Goal: Transaction & Acquisition: Purchase product/service

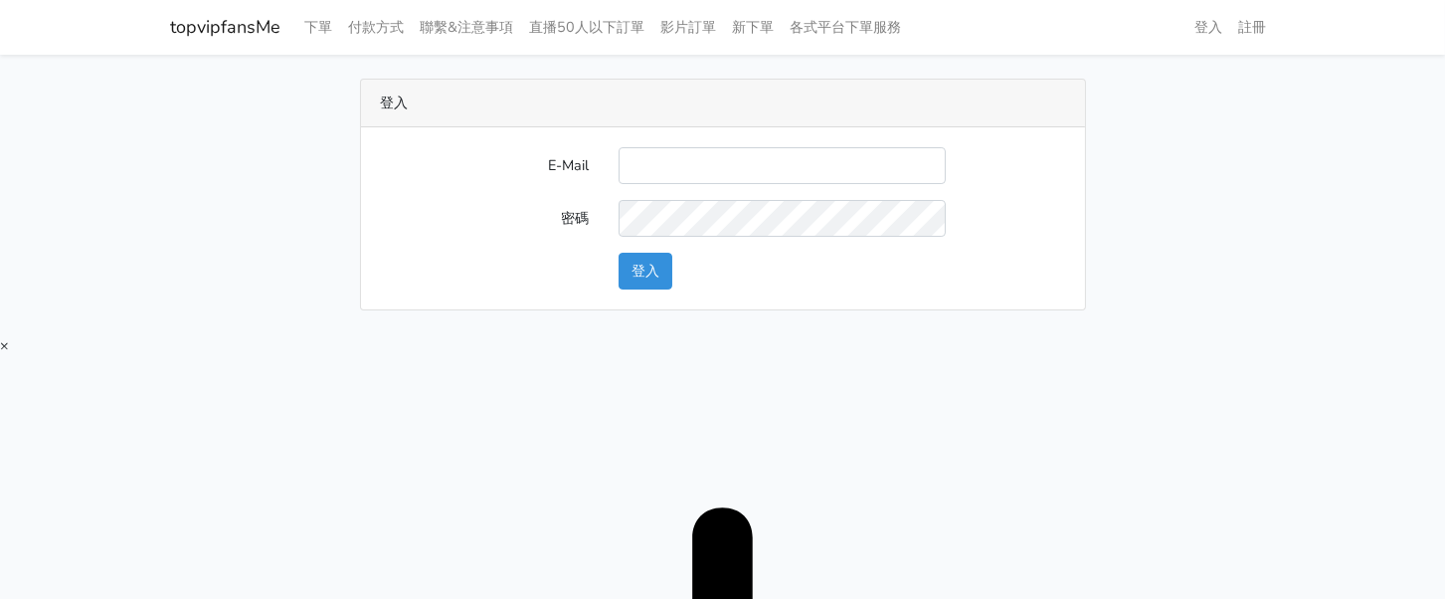
type input "[EMAIL_ADDRESS][DOMAIN_NAME]"
click at [628, 265] on button "登入" at bounding box center [646, 271] width 54 height 37
type input "twtop123@uahoo.com.tw"
click at [648, 274] on button "登入" at bounding box center [646, 271] width 54 height 37
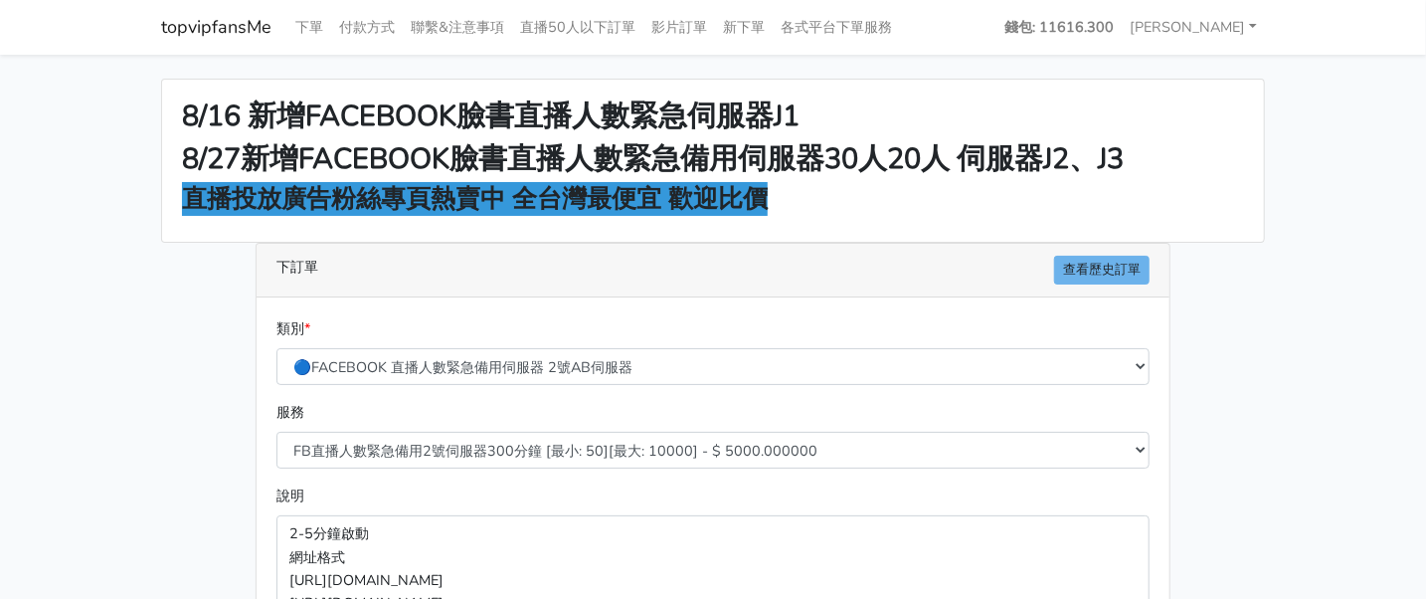
click at [1182, 99] on h2 "8/16 新增FACEBOOK臉書直播人數緊急伺服器J1" at bounding box center [713, 116] width 1062 height 35
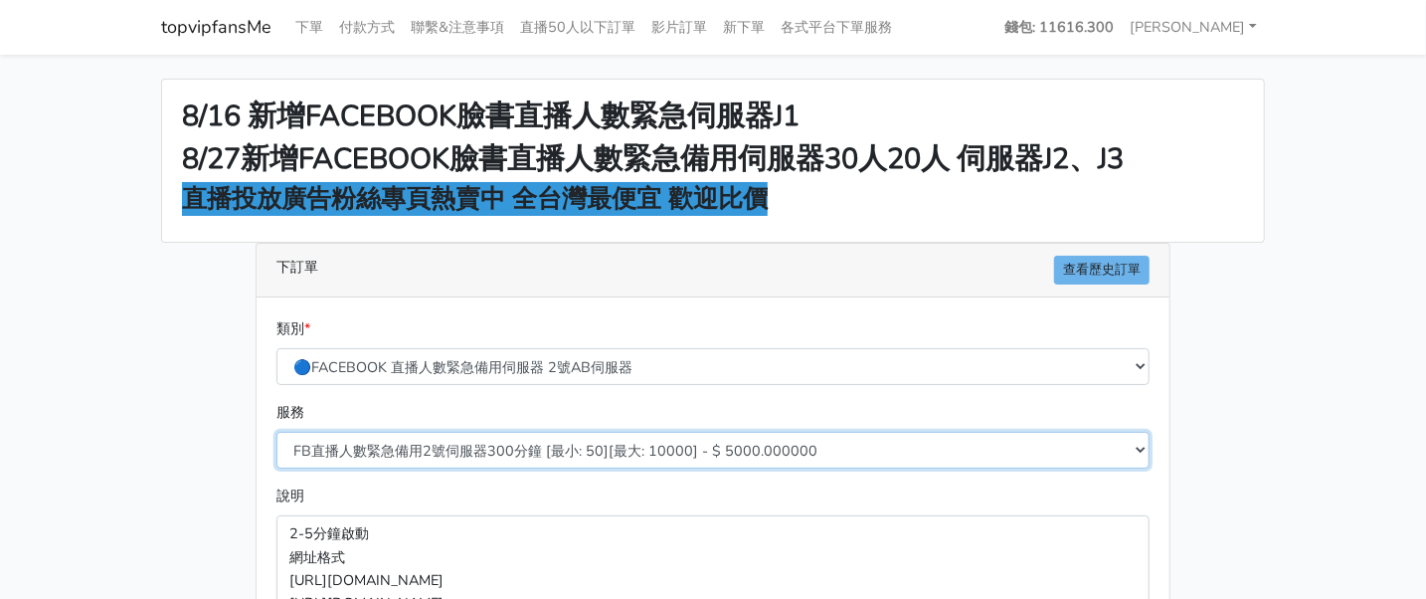
click at [503, 446] on select "FB直播人數緊急備用2號伺服器300分鐘 [最小: 50][最大: 10000] - $ 5000.000000 FB直播人數緊急備用2號伺服器60分鐘 [最…" at bounding box center [713, 450] width 873 height 37
click at [277, 432] on select "FB直播人數緊急備用2號伺服器300分鐘 [最小: 50][最大: 10000] - $ 5000.000000 FB直播人數緊急備用2號伺服器60分鐘 [最…" at bounding box center [713, 450] width 873 height 37
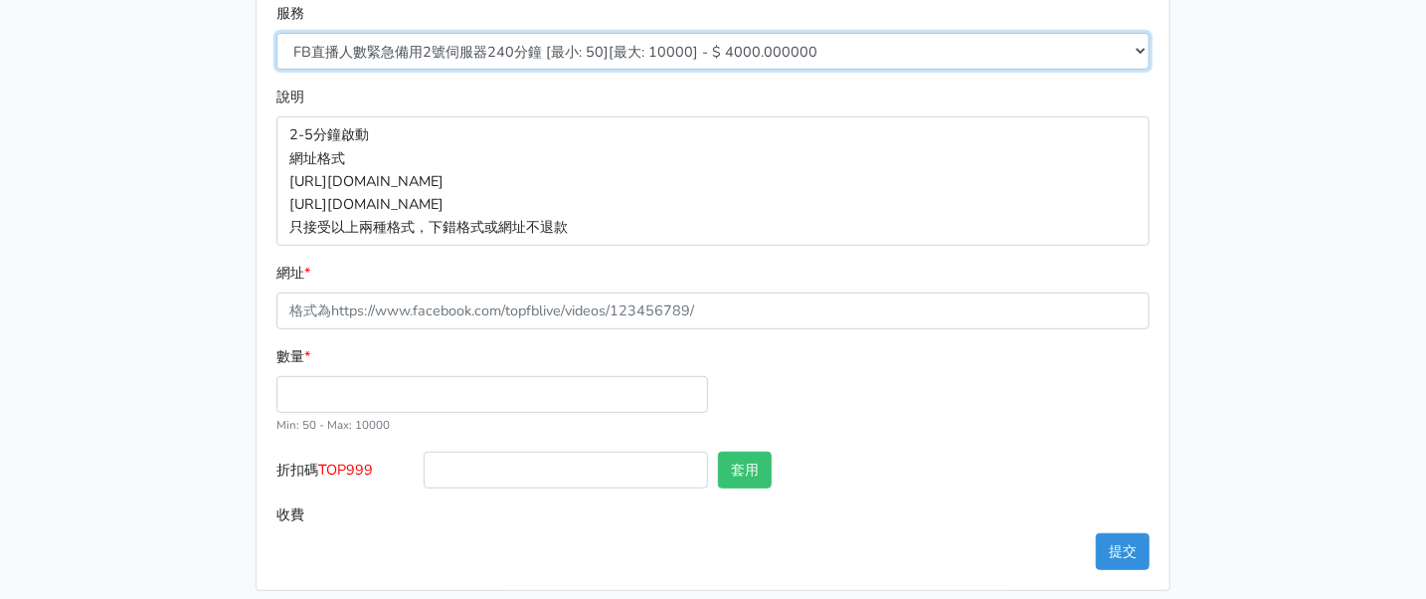
scroll to position [290, 0]
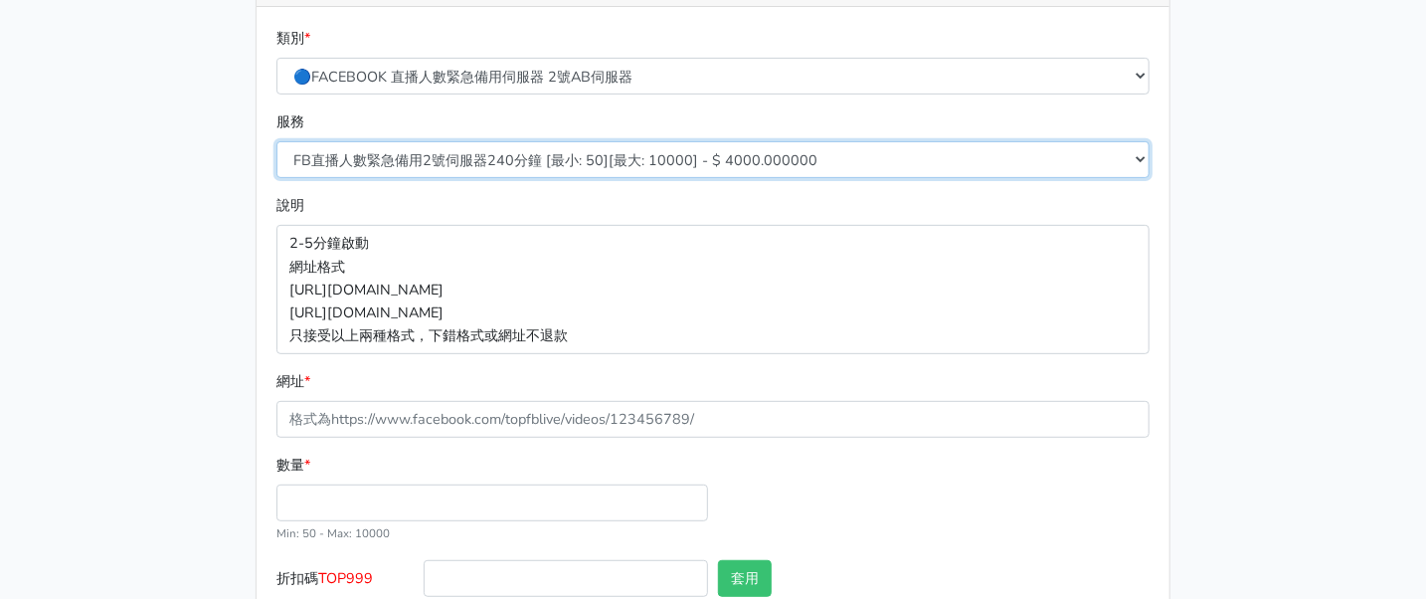
drag, startPoint x: 557, startPoint y: 151, endPoint x: 557, endPoint y: 163, distance: 11.9
click at [557, 151] on select "FB直播人數緊急備用2號伺服器300分鐘 [最小: 50][最大: 10000] - $ 5000.000000 FB直播人數緊急備用2號伺服器60分鐘 [最…" at bounding box center [713, 159] width 873 height 37
select select "577"
click at [277, 141] on select "FB直播人數緊急備用2號伺服器300分鐘 [最小: 50][最大: 10000] - $ 5000.000000 FB直播人數緊急備用2號伺服器60分鐘 [最…" at bounding box center [713, 159] width 873 height 37
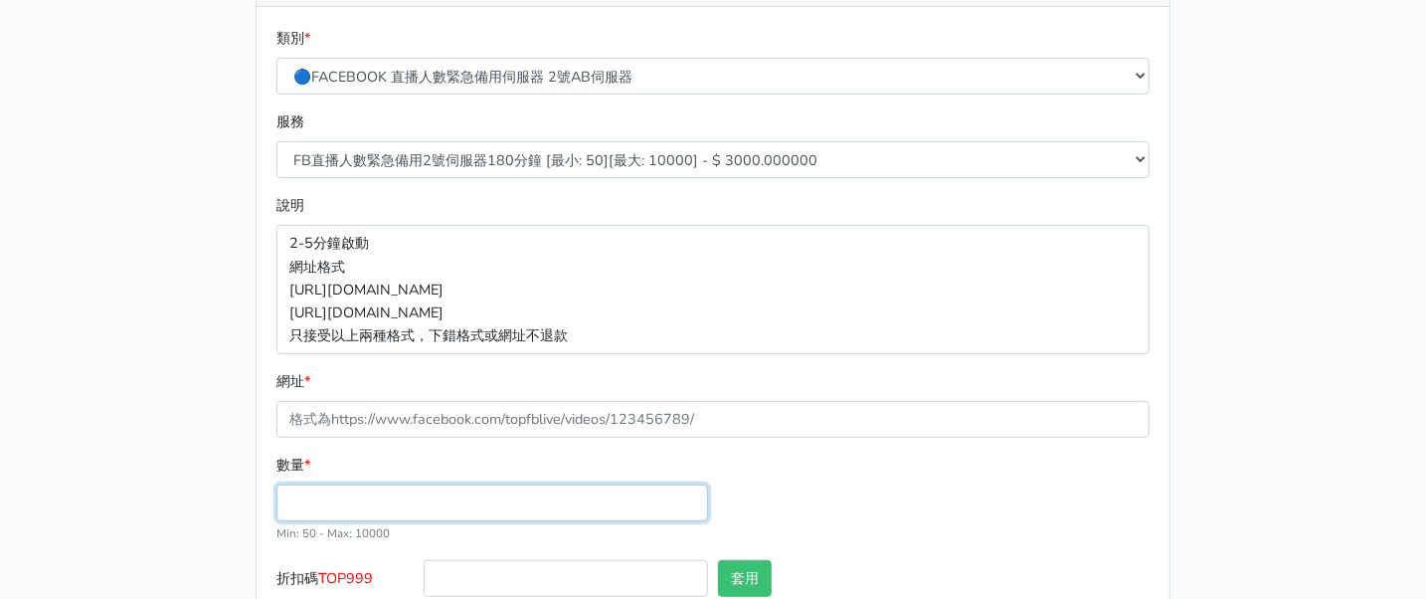
click at [412, 503] on input "數量 *" at bounding box center [493, 502] width 432 height 37
type input "100"
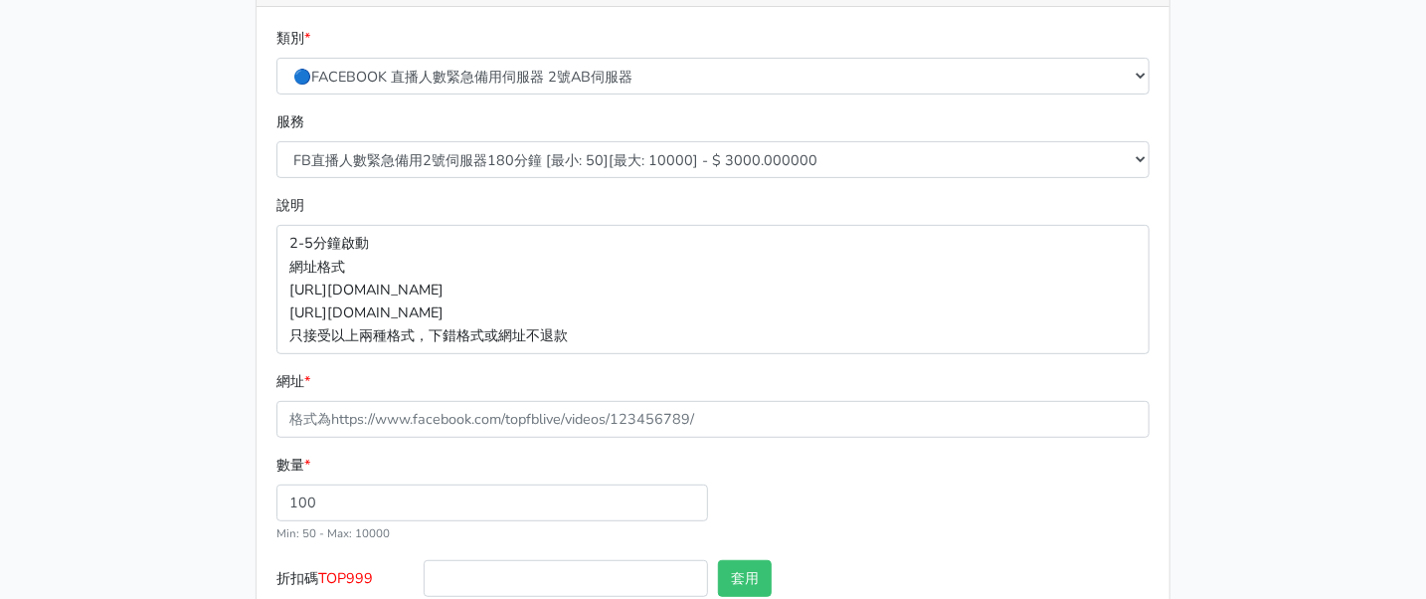
type input "300.000"
